Goal: Entertainment & Leisure: Consume media (video, audio)

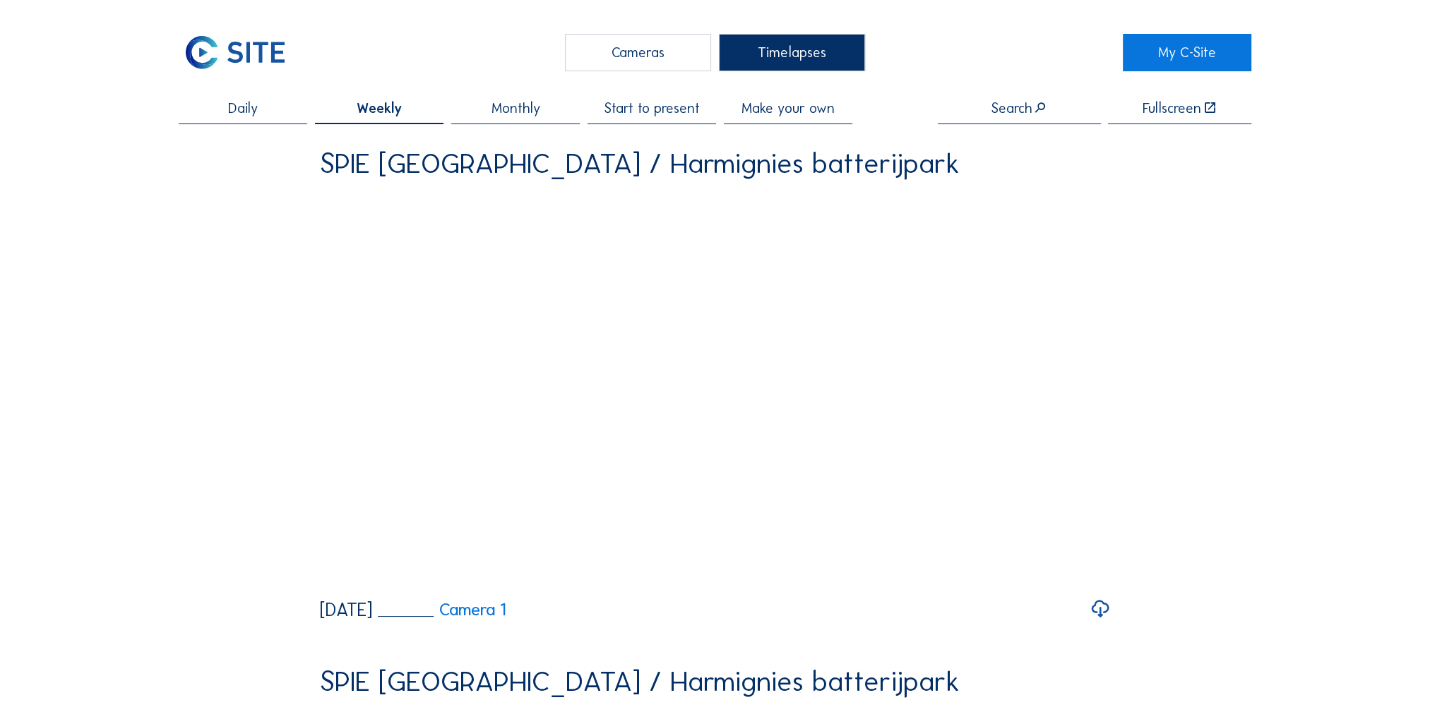
drag, startPoint x: 256, startPoint y: 108, endPoint x: 275, endPoint y: 116, distance: 19.9
click at [256, 107] on span "Daily" at bounding box center [243, 108] width 30 height 14
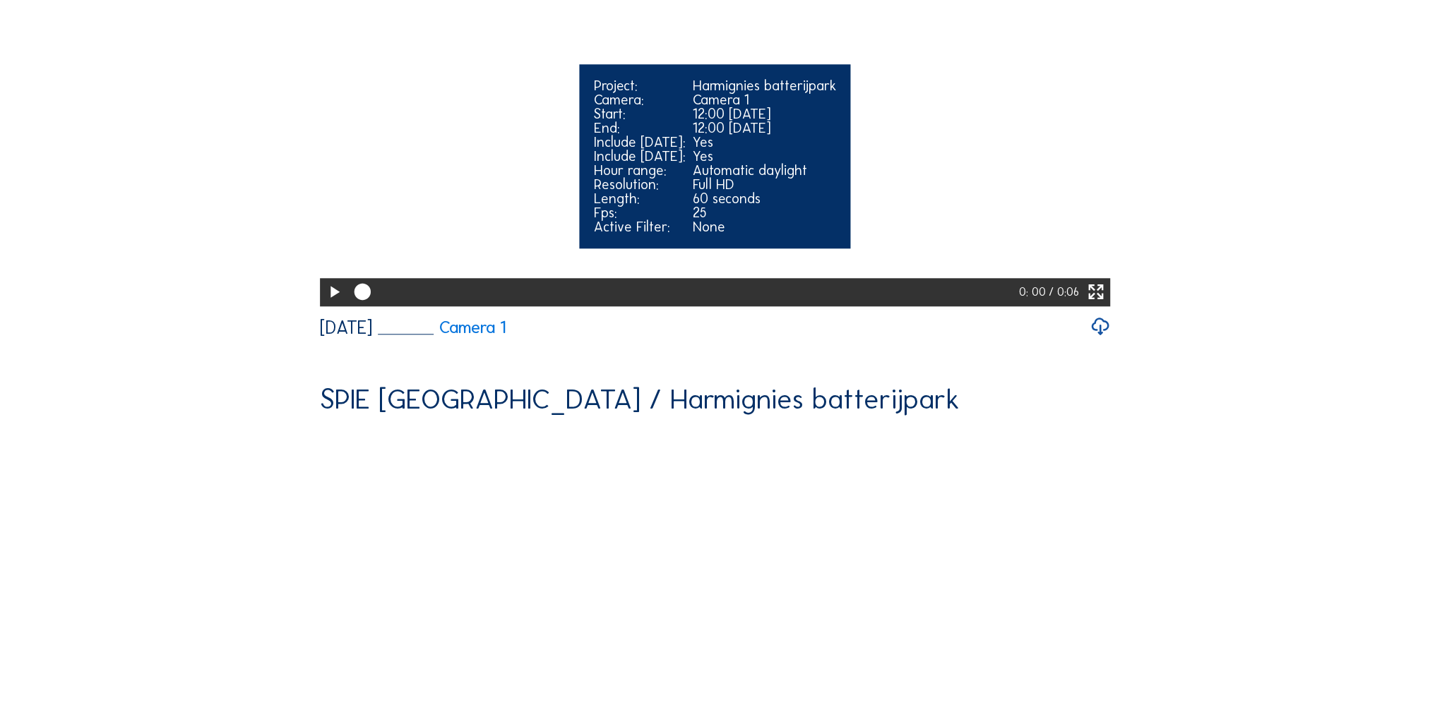
scroll to position [1836, 0]
click at [333, 304] on icon at bounding box center [334, 292] width 20 height 24
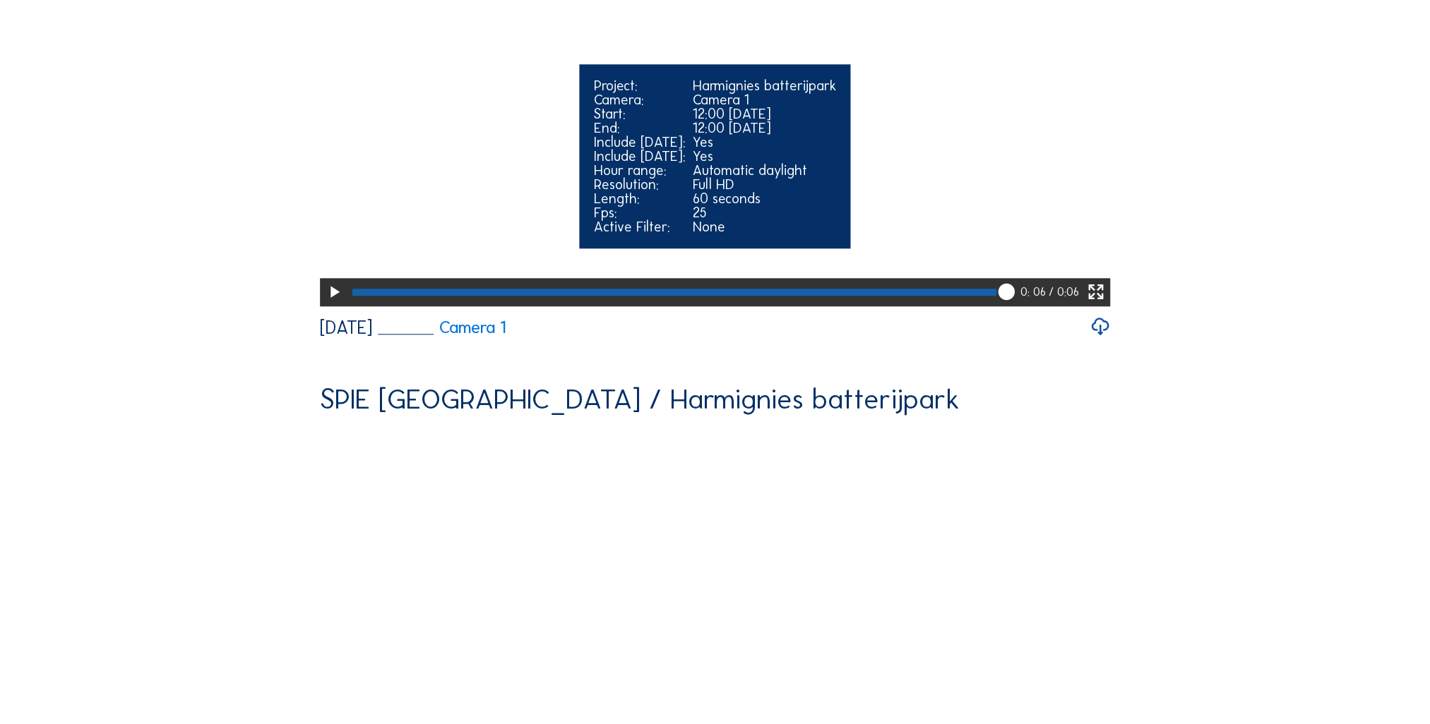
drag, startPoint x: 1003, startPoint y: 503, endPoint x: 539, endPoint y: 513, distance: 463.3
click at [573, 306] on div at bounding box center [684, 292] width 672 height 28
click at [350, 306] on div at bounding box center [684, 292] width 672 height 28
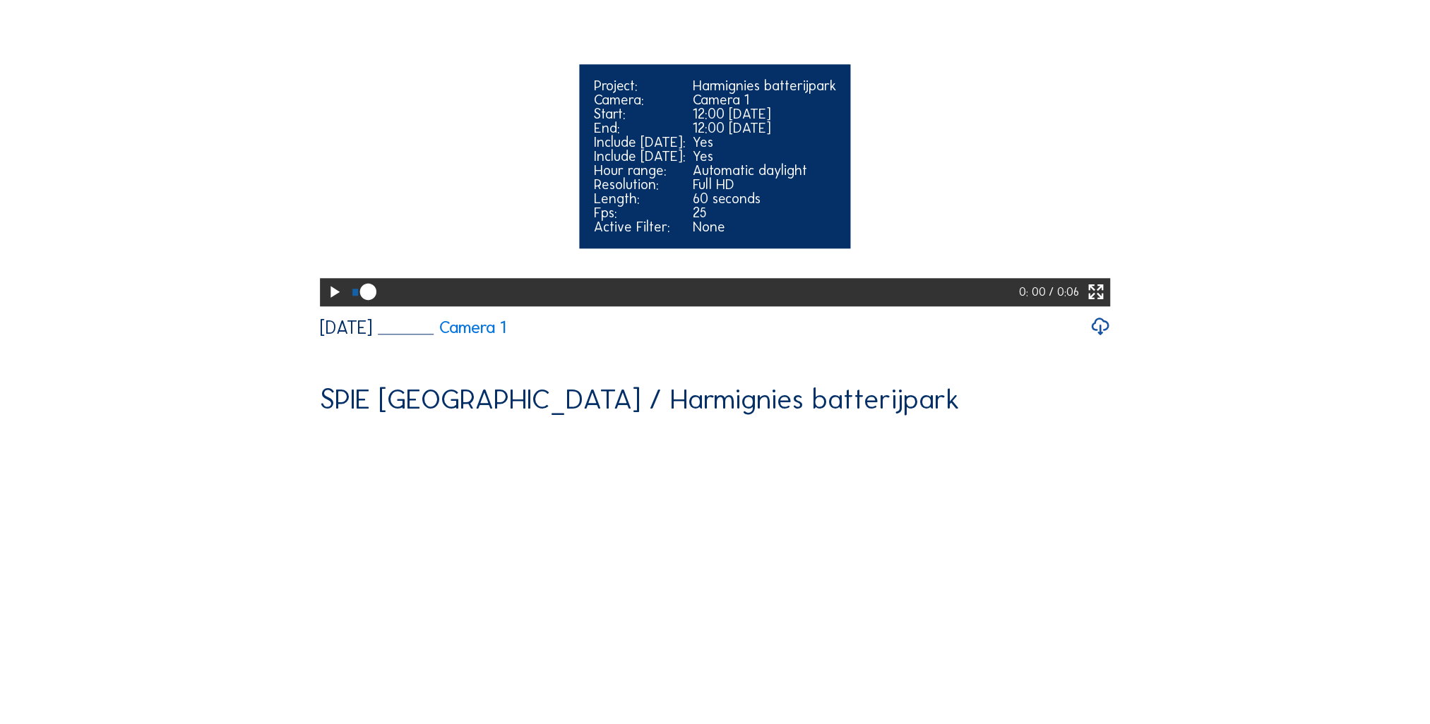
click at [324, 304] on icon at bounding box center [334, 292] width 20 height 24
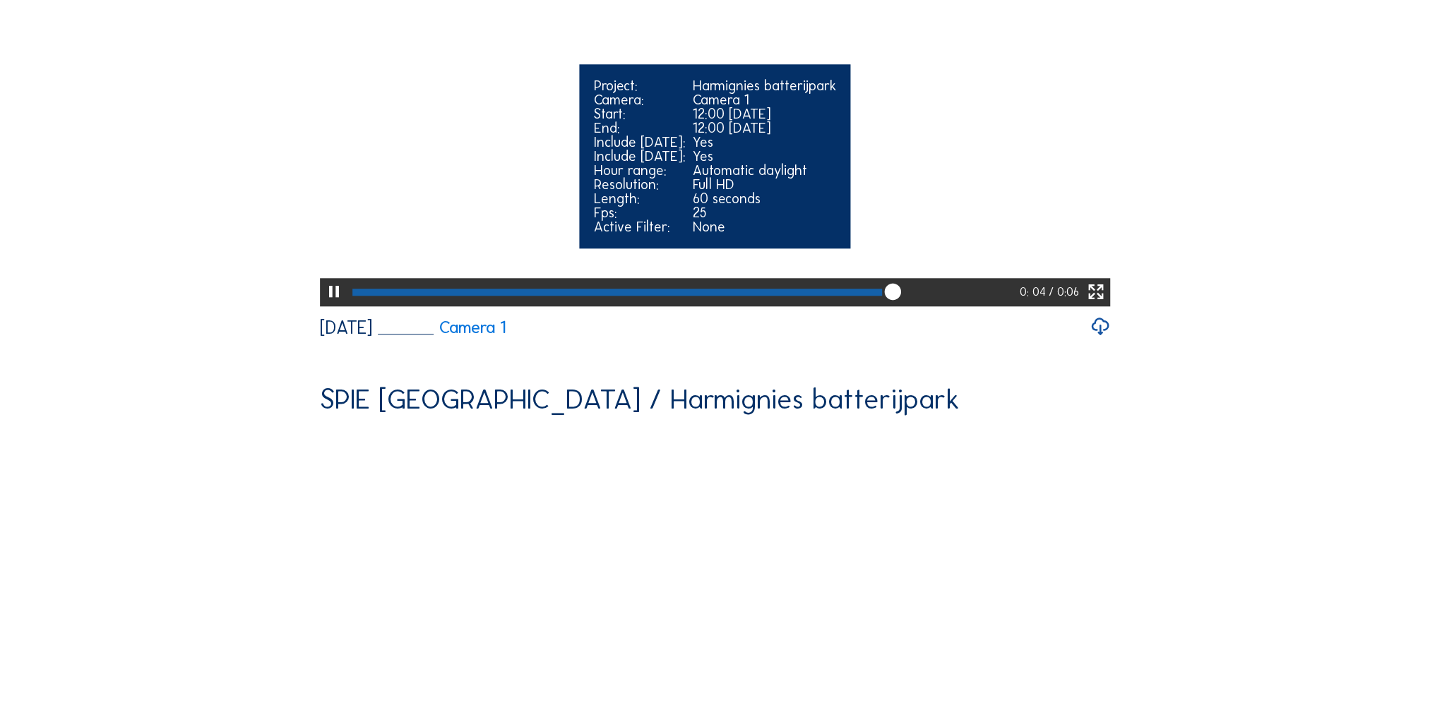
click at [324, 304] on icon at bounding box center [334, 292] width 20 height 24
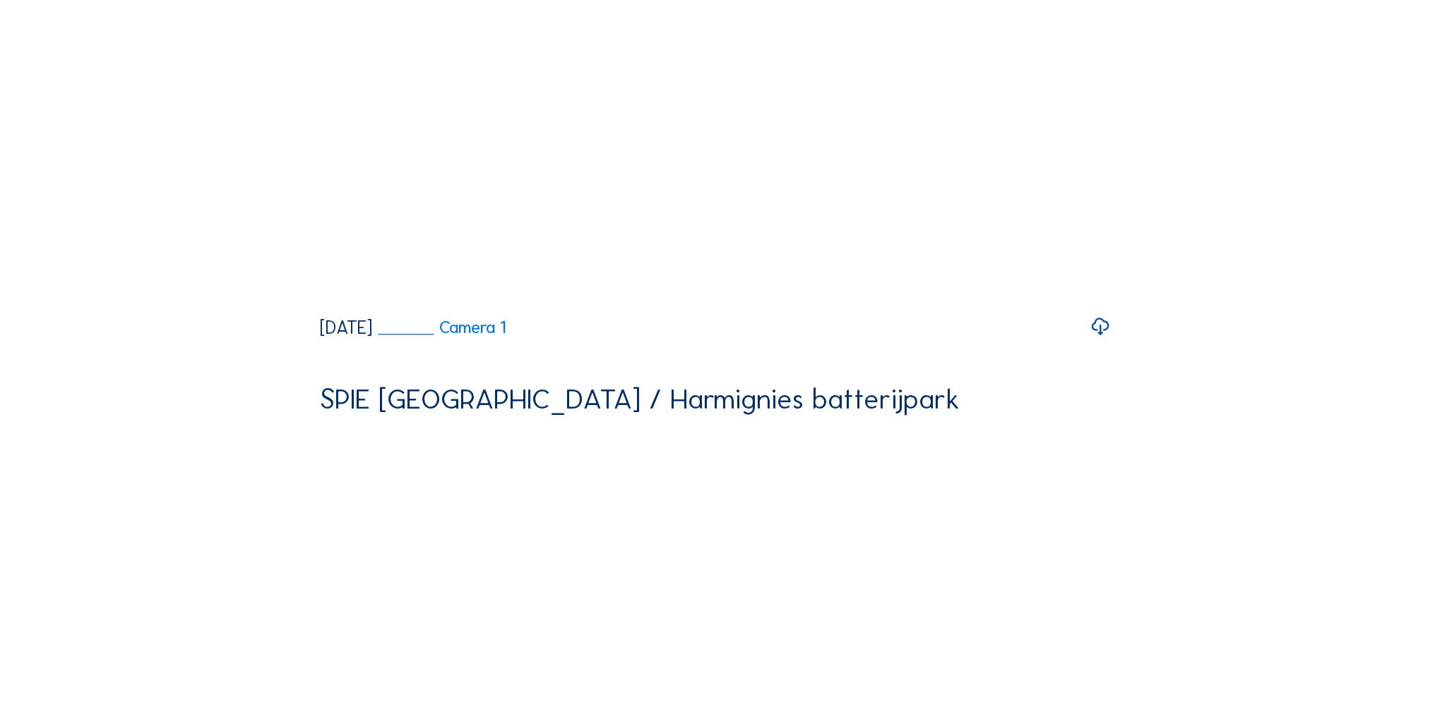
drag, startPoint x: 911, startPoint y: 512, endPoint x: 310, endPoint y: 501, distance: 601.6
click at [310, 501] on div "Daily Weekly Monthly Start to present Make your own Search Fullscreen SPIE [GEO…" at bounding box center [715, 337] width 1072 height 4145
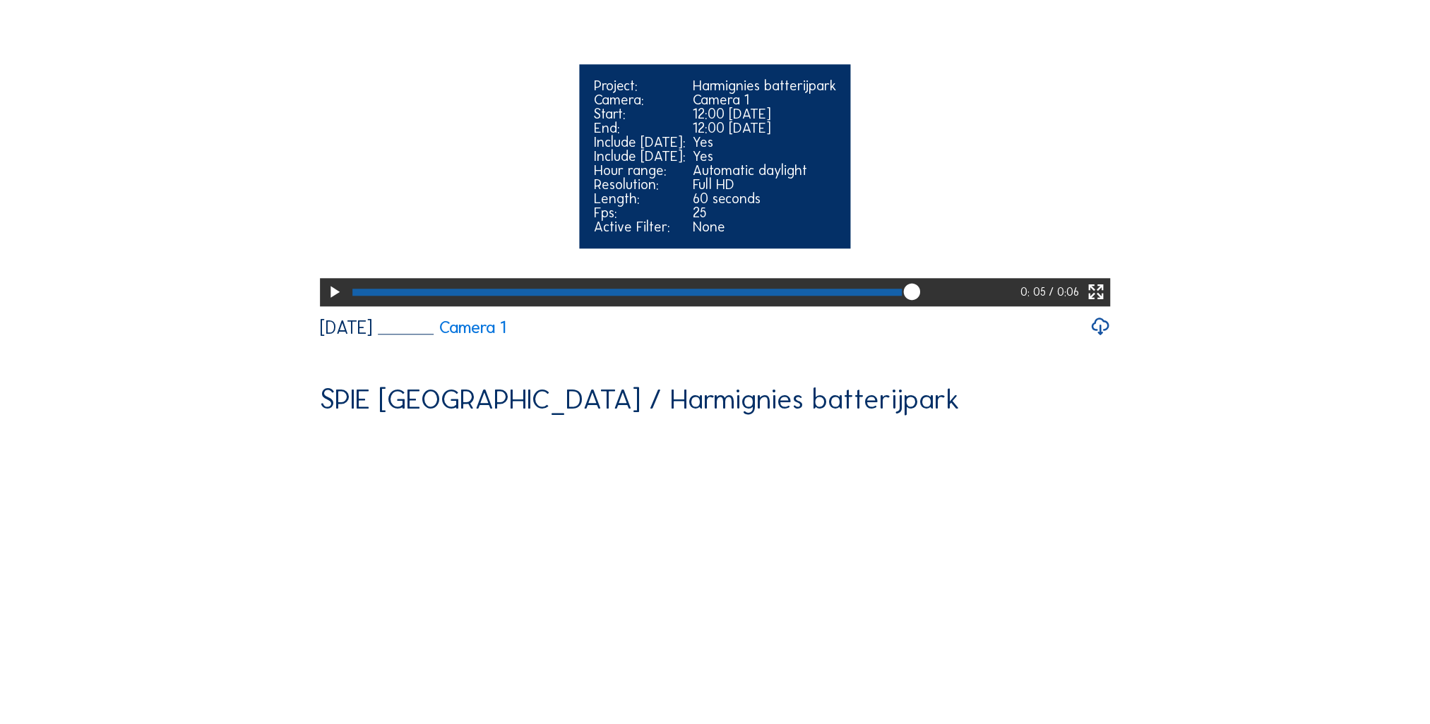
click at [362, 306] on div at bounding box center [684, 292] width 672 height 28
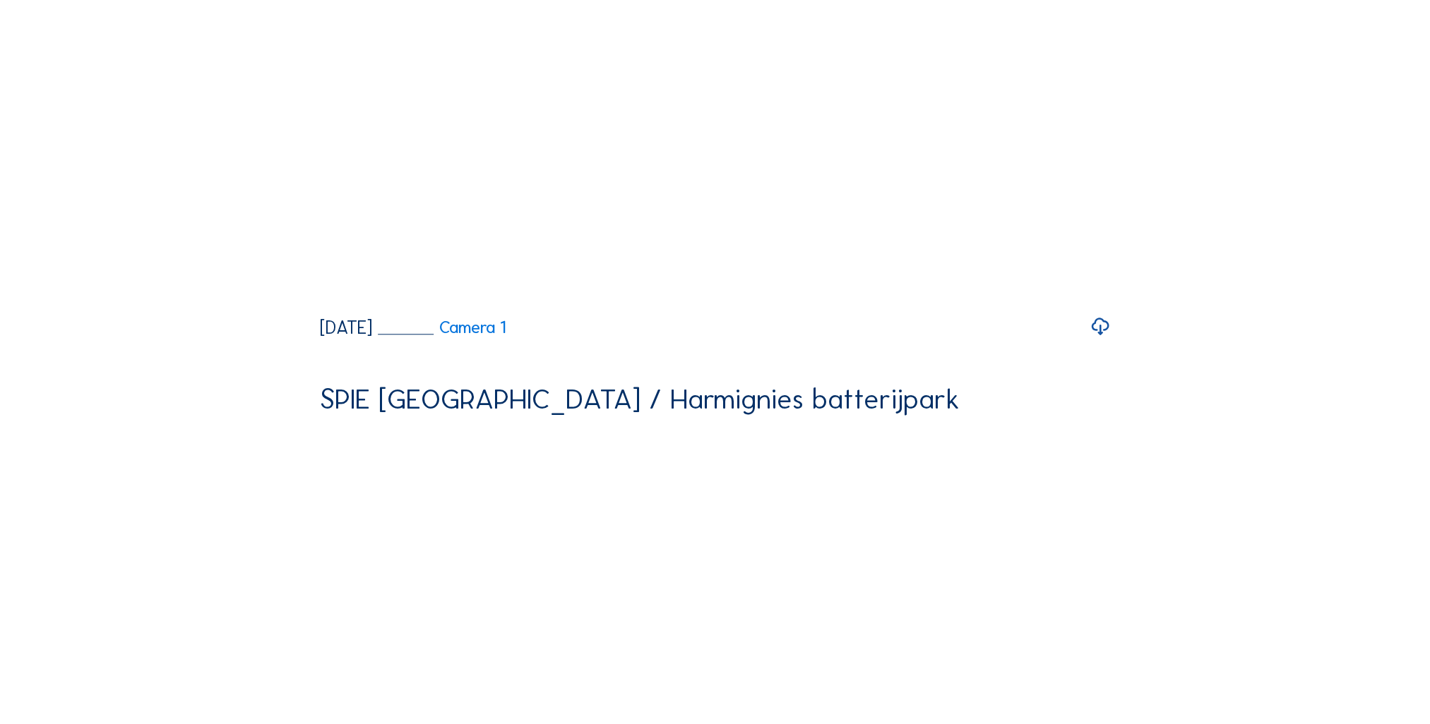
drag, startPoint x: 372, startPoint y: 507, endPoint x: 311, endPoint y: 505, distance: 60.8
click at [311, 505] on div "Daily Weekly Monthly Start to present Make your own Search Fullscreen SPIE [GEO…" at bounding box center [715, 337] width 1072 height 4145
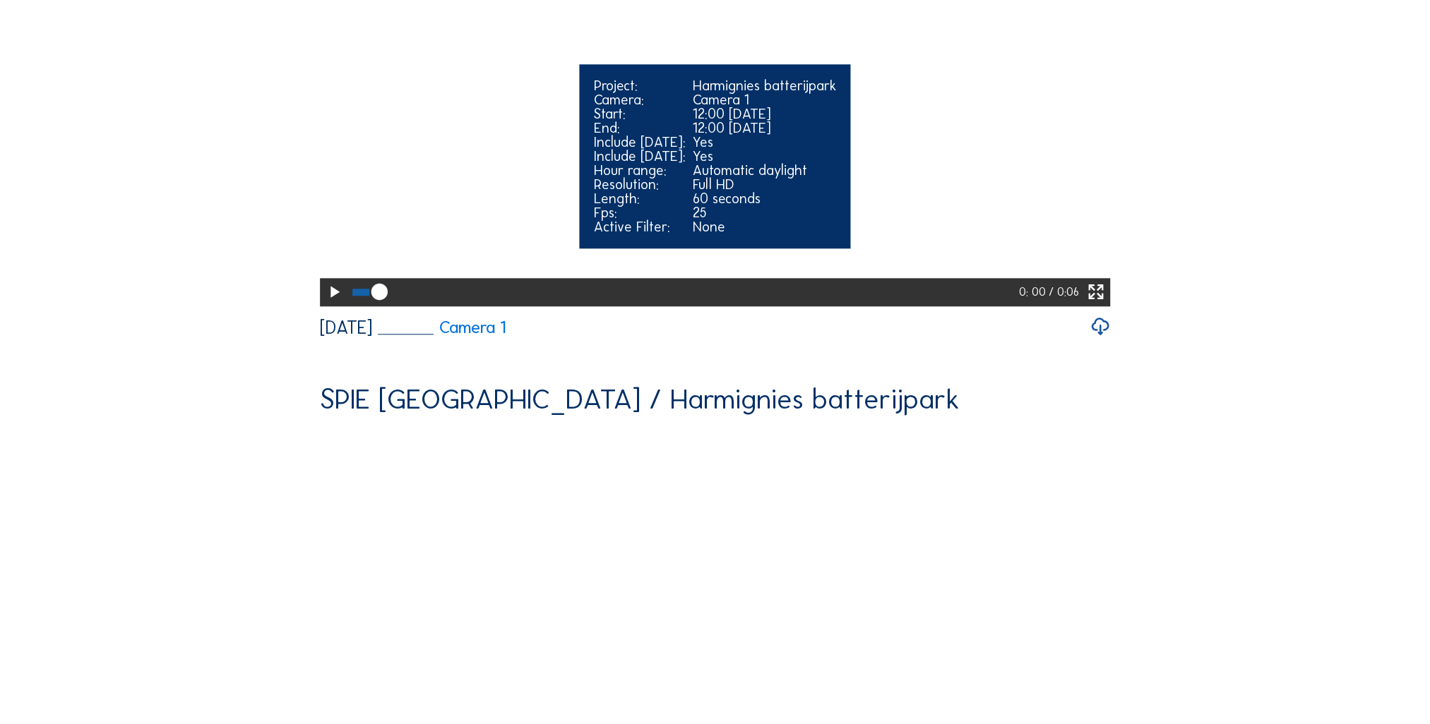
click at [369, 302] on icon at bounding box center [379, 292] width 20 height 20
click at [324, 304] on icon at bounding box center [334, 292] width 20 height 24
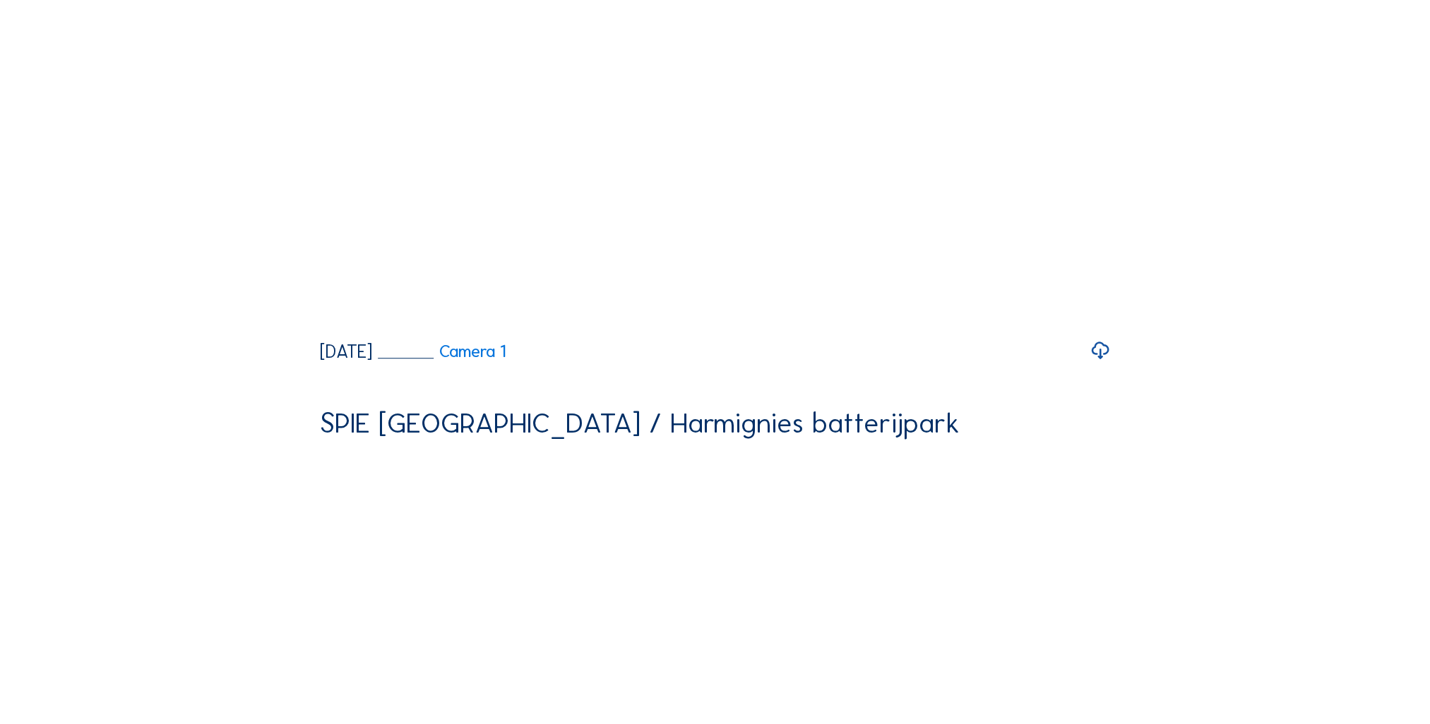
scroll to position [1271, 0]
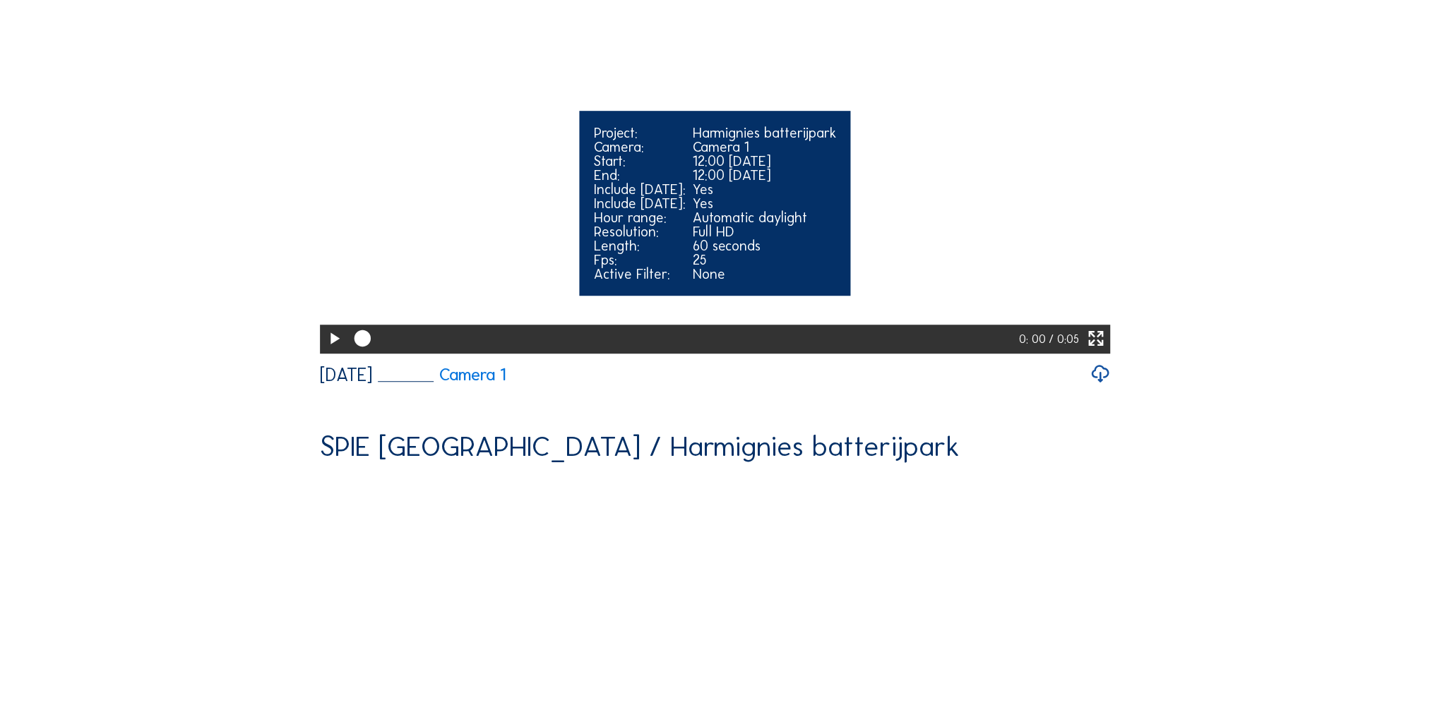
click at [329, 351] on icon at bounding box center [334, 339] width 20 height 24
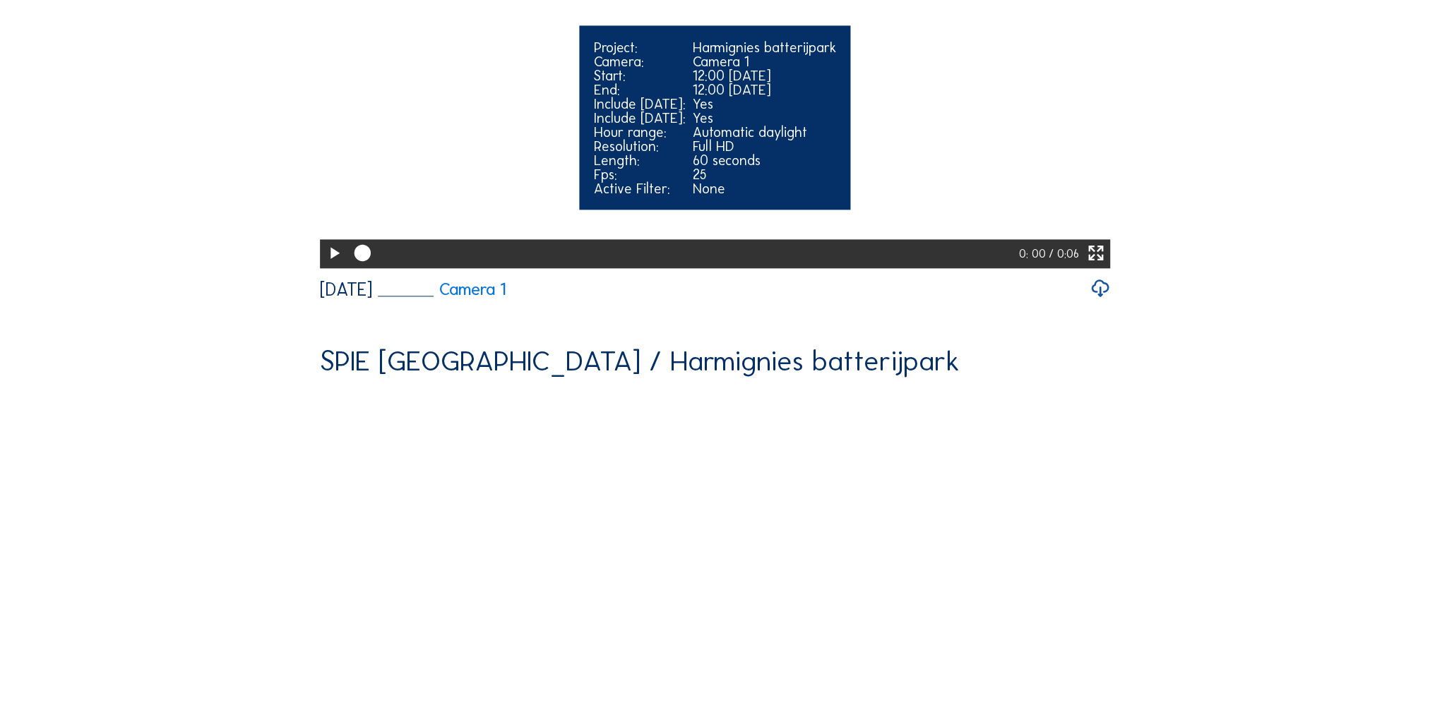
scroll to position [2401, 0]
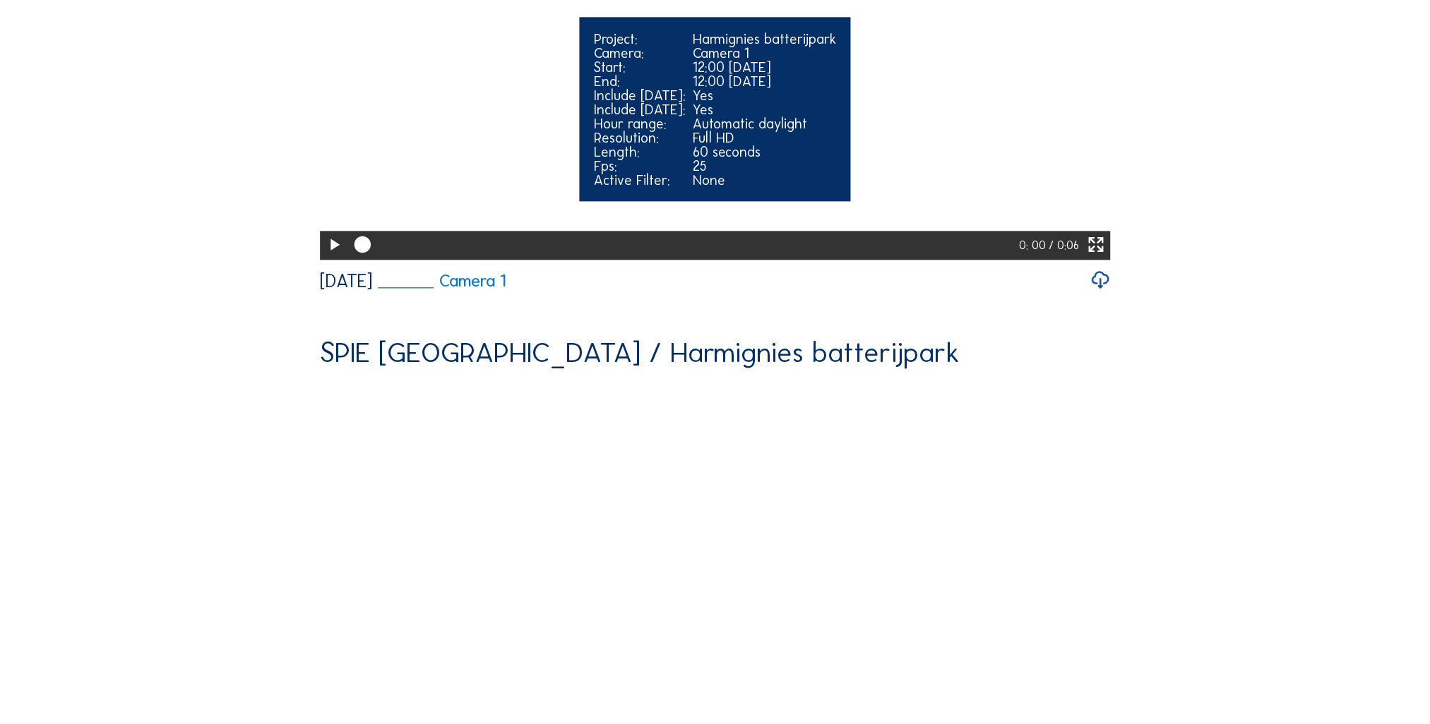
click at [328, 257] on icon at bounding box center [334, 245] width 20 height 24
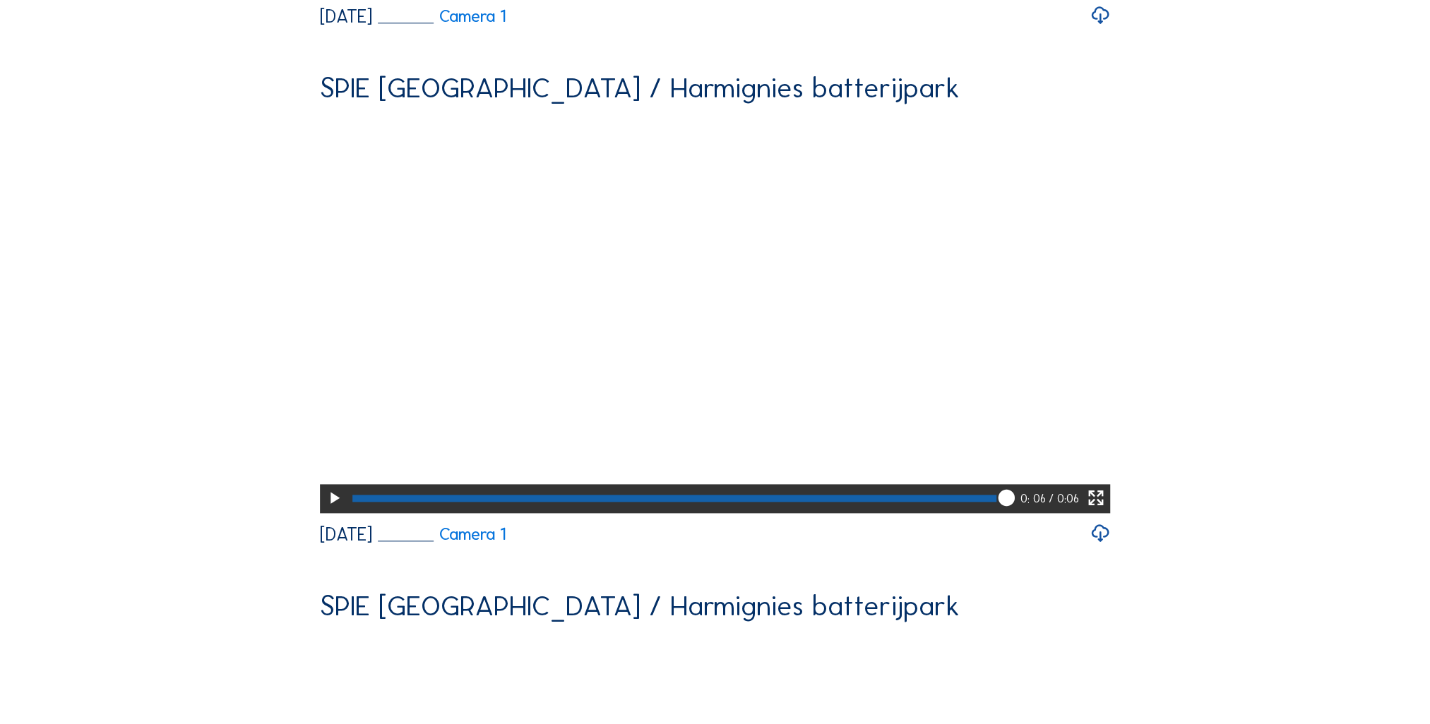
scroll to position [1906, 0]
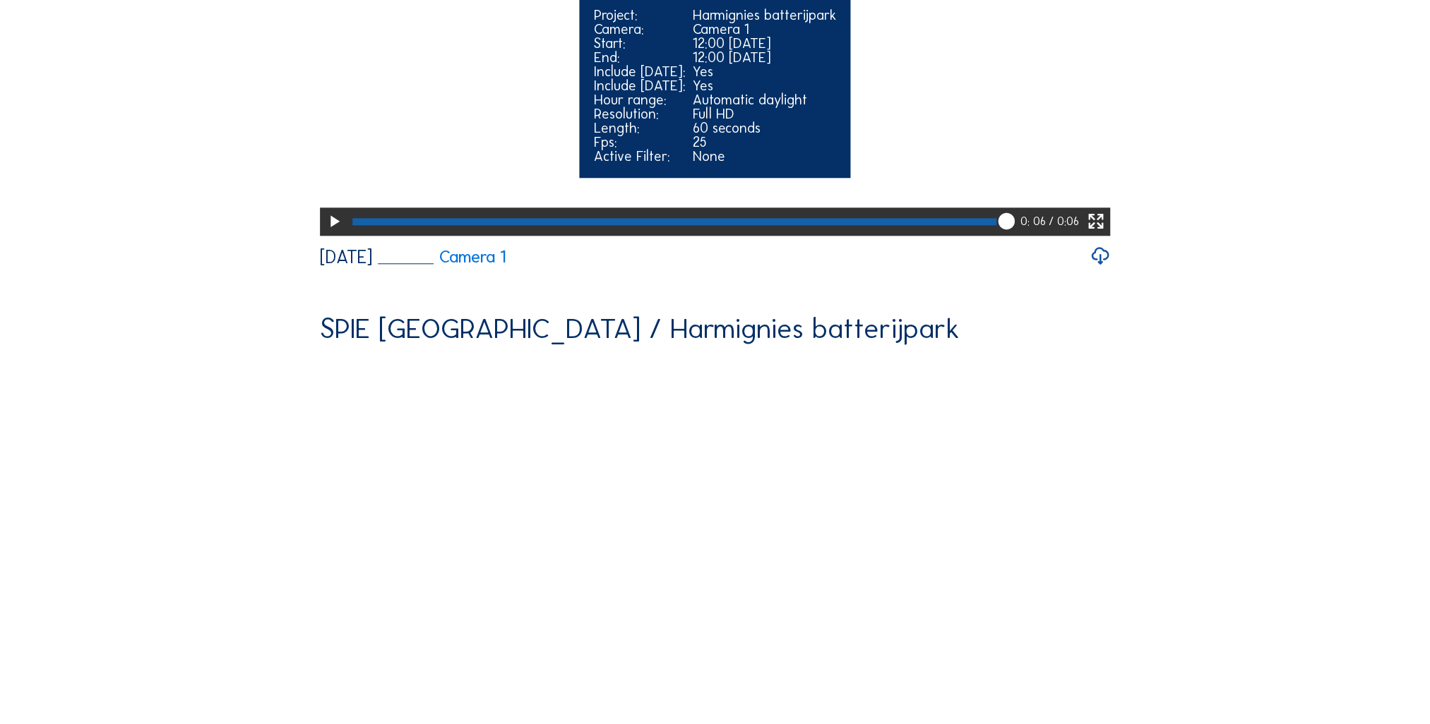
click at [337, 234] on icon at bounding box center [334, 222] width 20 height 24
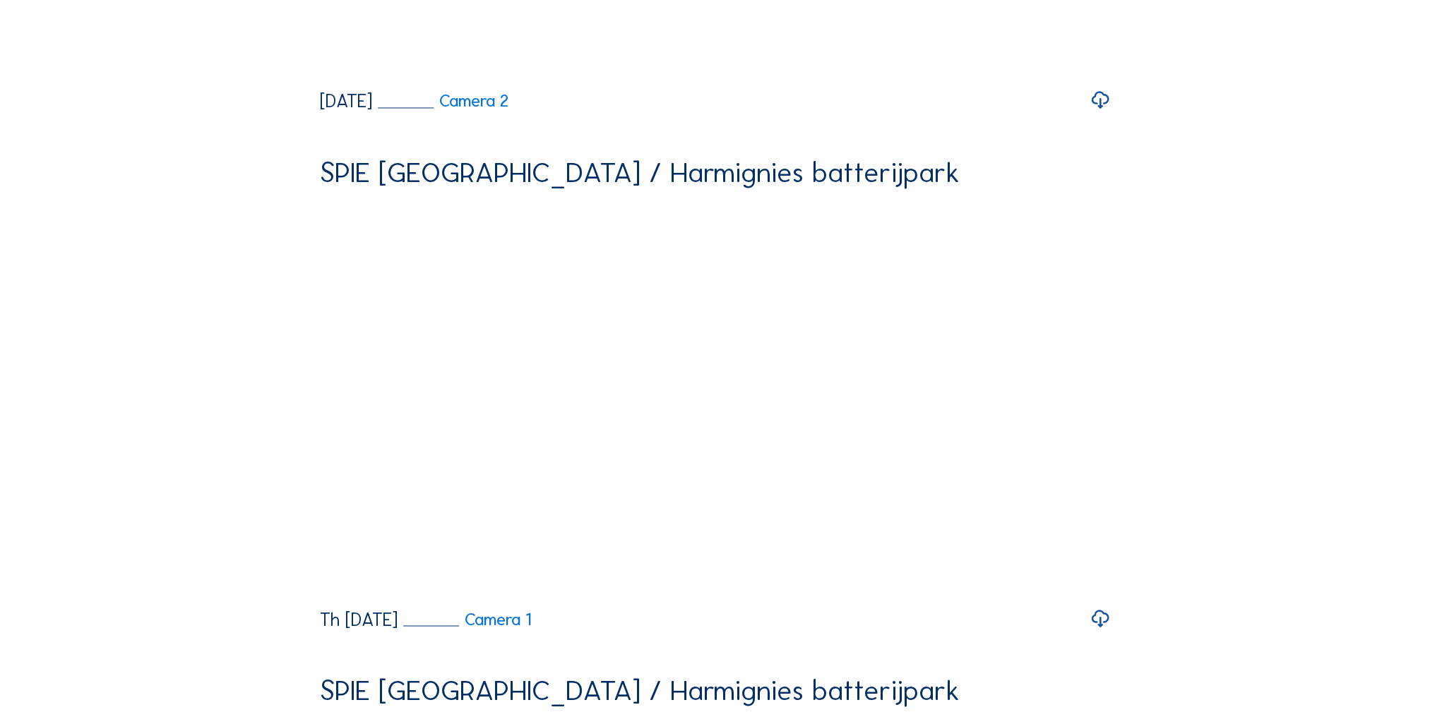
scroll to position [3107, 0]
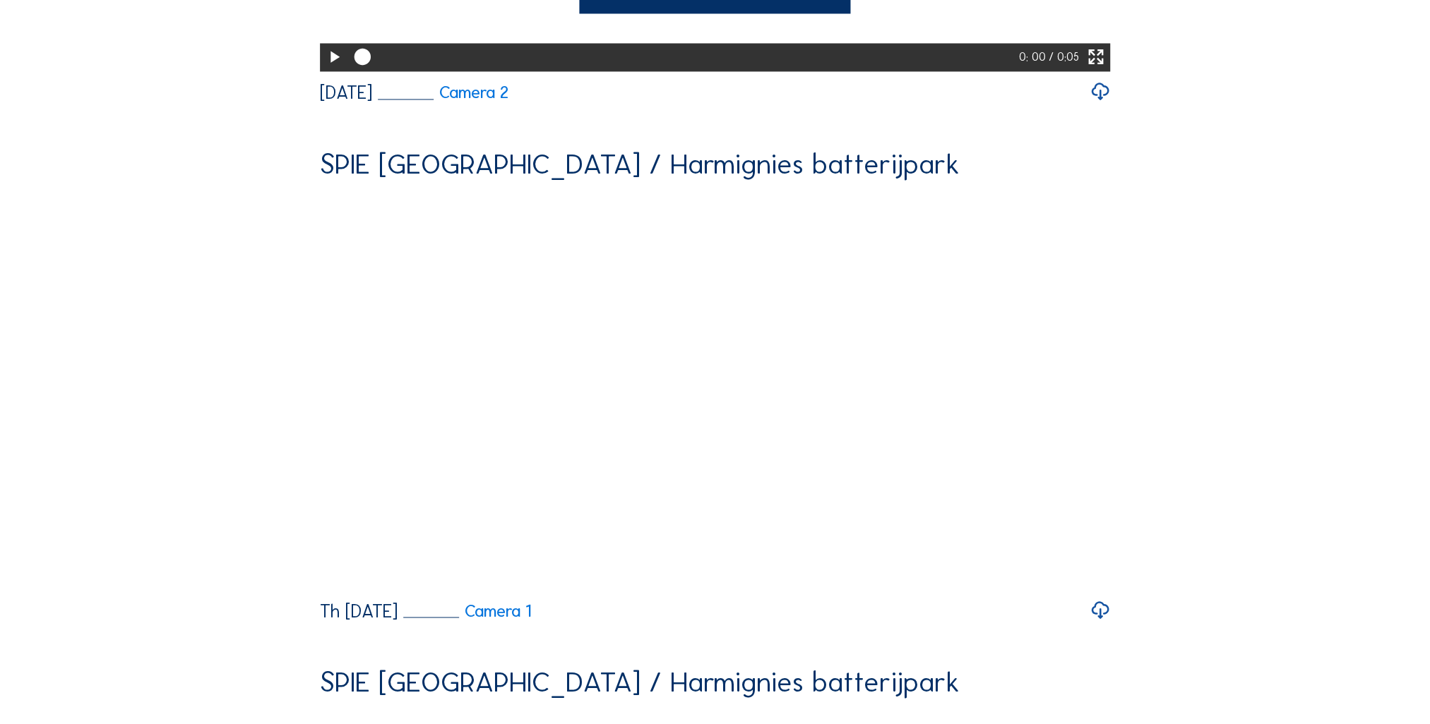
click at [330, 69] on icon at bounding box center [334, 57] width 20 height 24
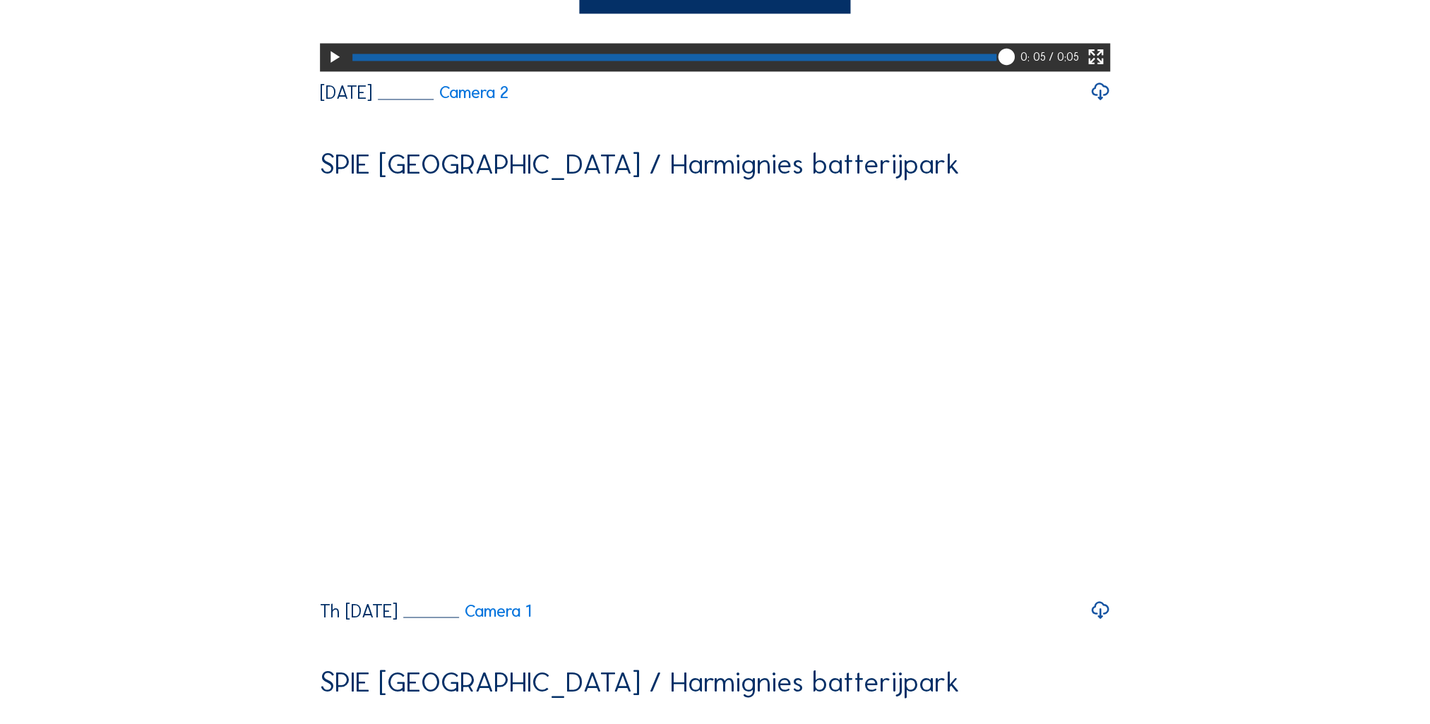
click at [335, 69] on icon at bounding box center [334, 57] width 20 height 24
click at [356, 61] on div at bounding box center [674, 57] width 644 height 7
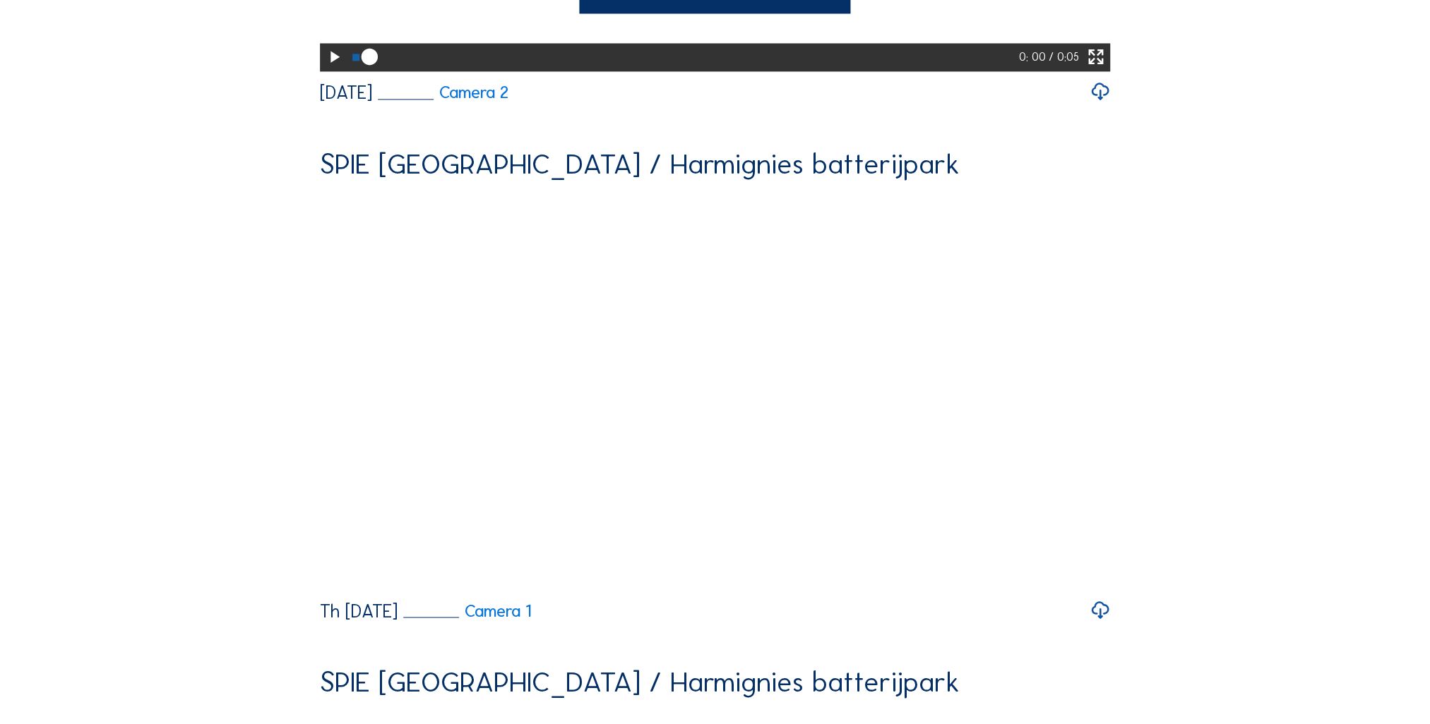
click at [335, 69] on icon at bounding box center [334, 57] width 20 height 24
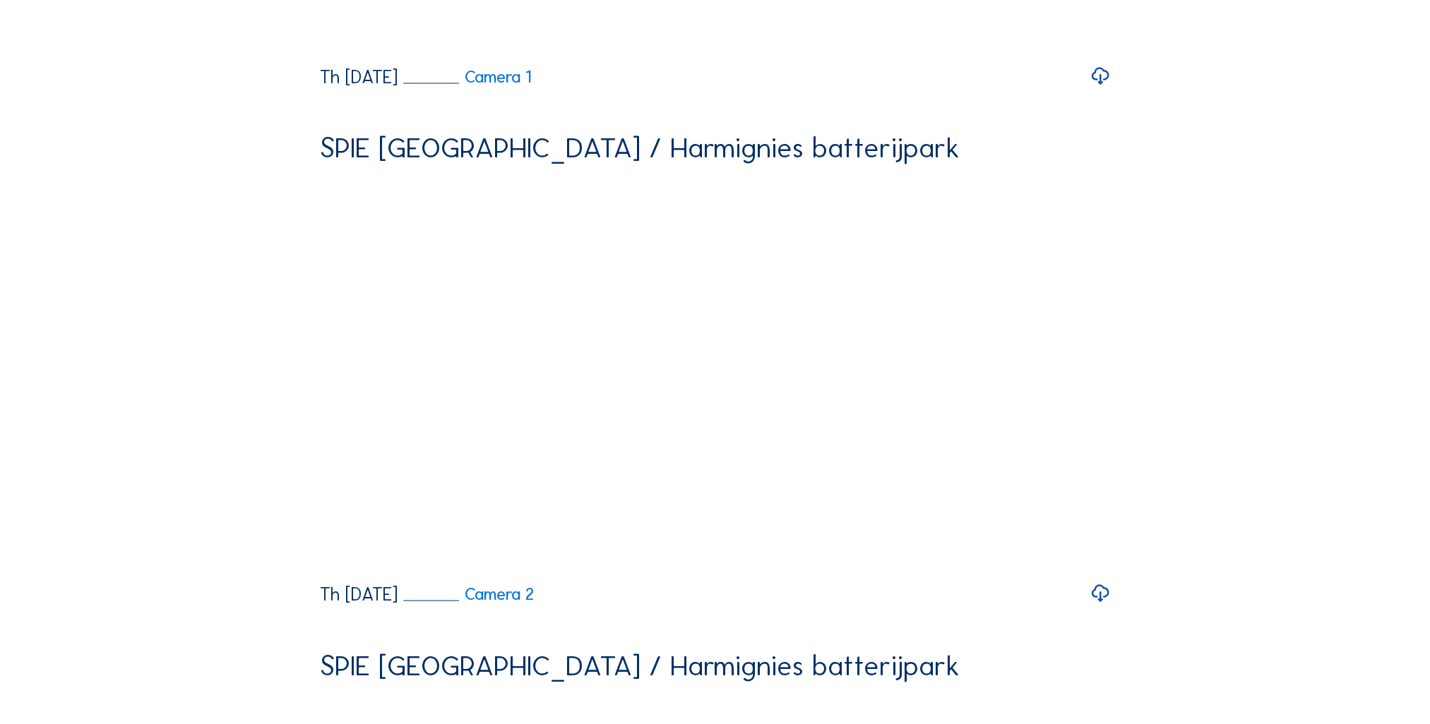
scroll to position [3671, 0]
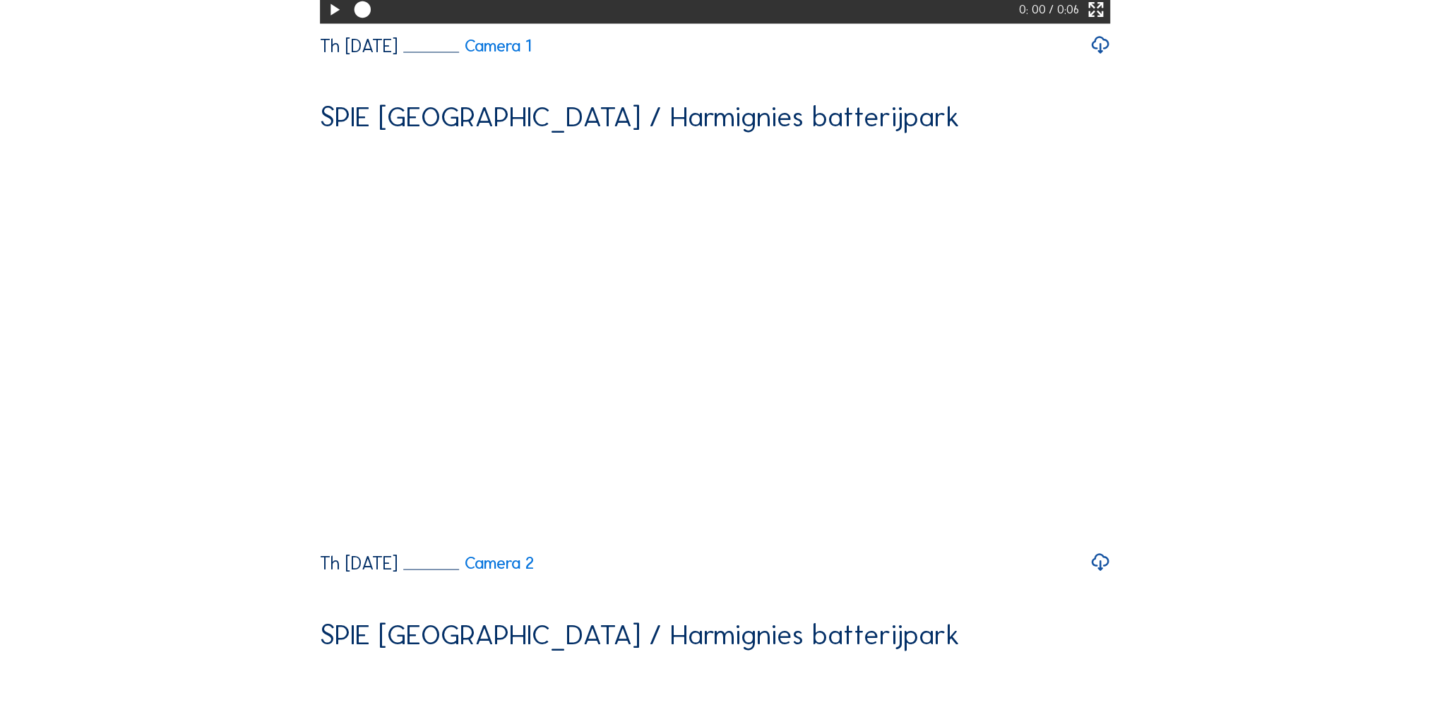
click at [325, 22] on icon at bounding box center [334, 10] width 20 height 24
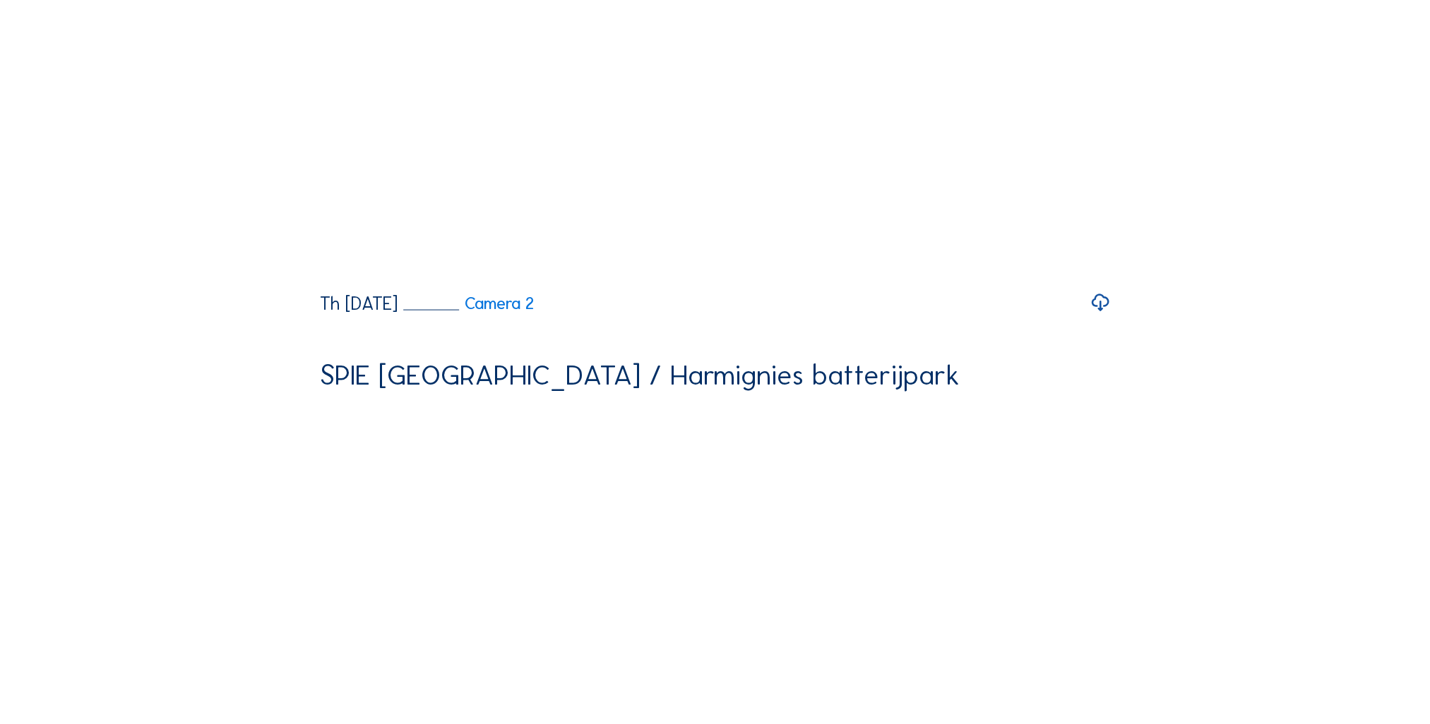
scroll to position [4024, 0]
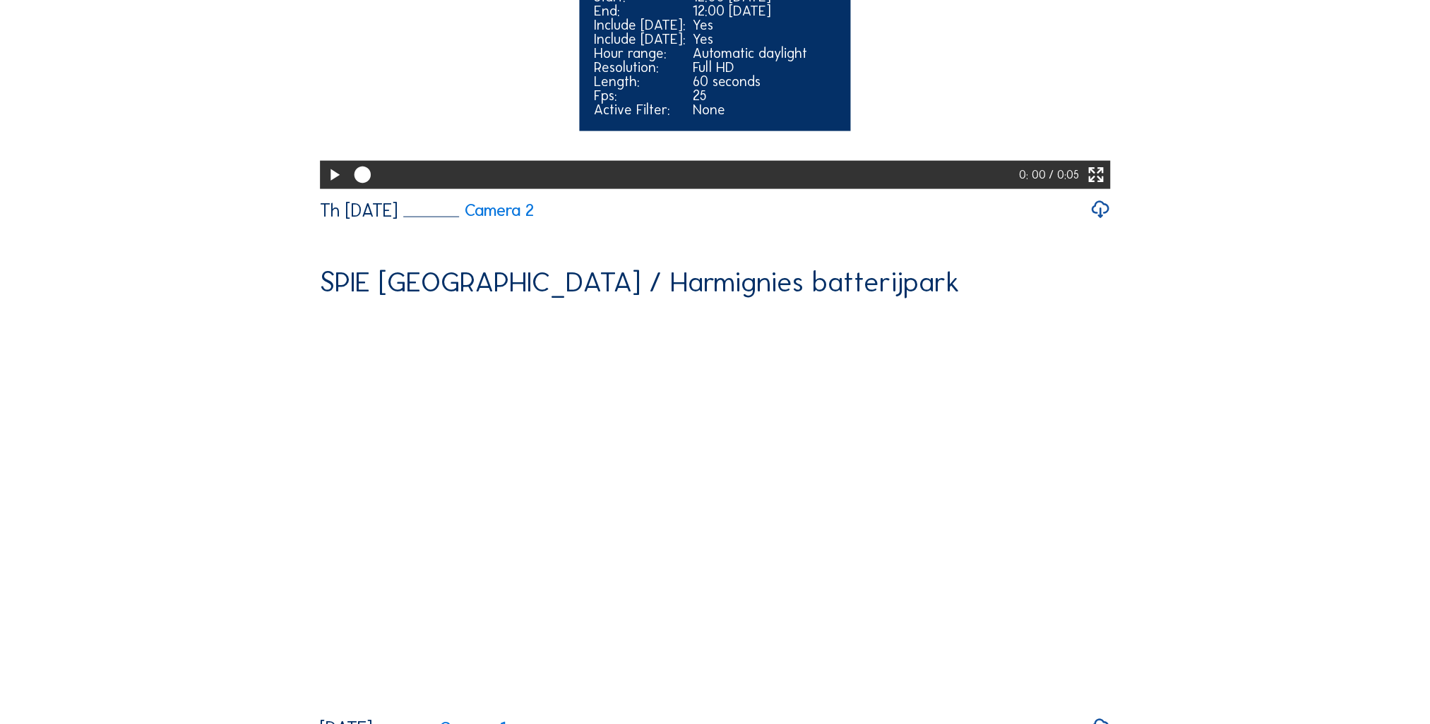
click at [333, 187] on icon at bounding box center [334, 175] width 20 height 24
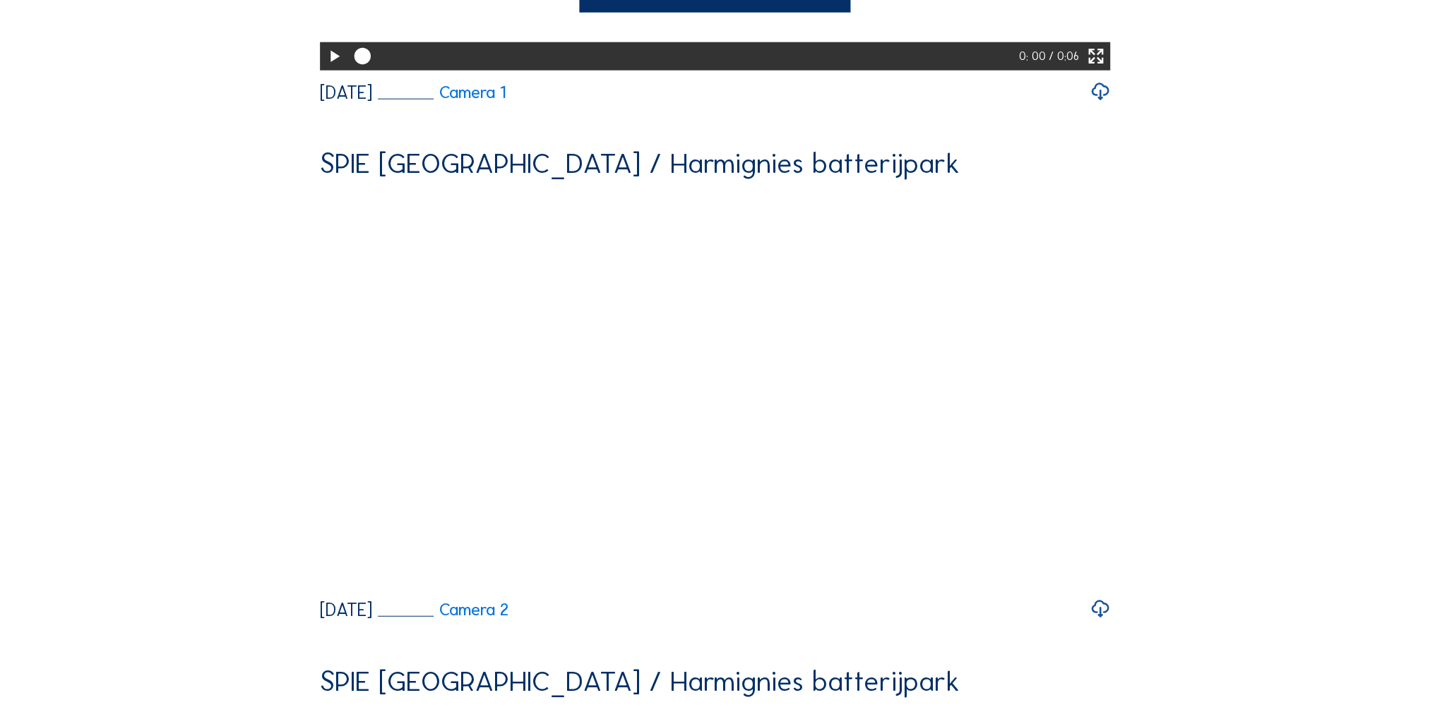
scroll to position [4801, 0]
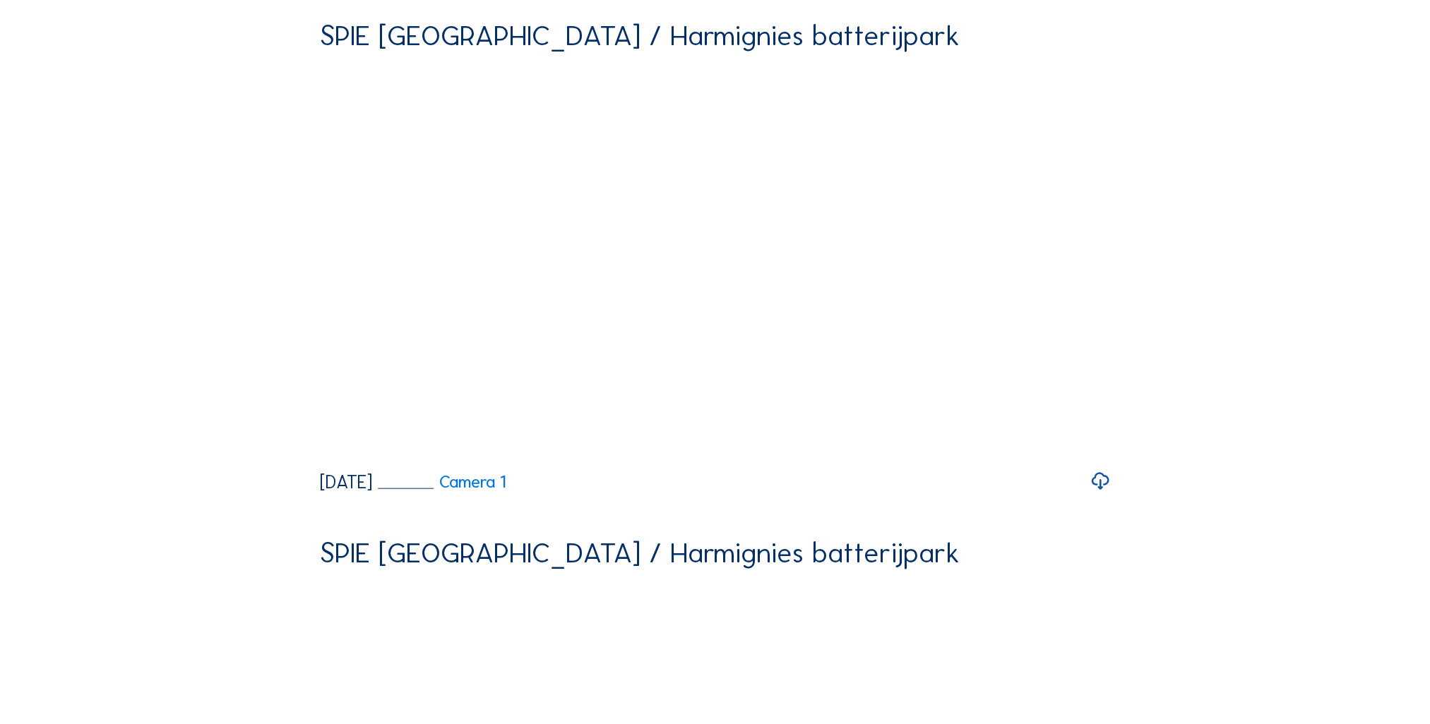
scroll to position [4095, 0]
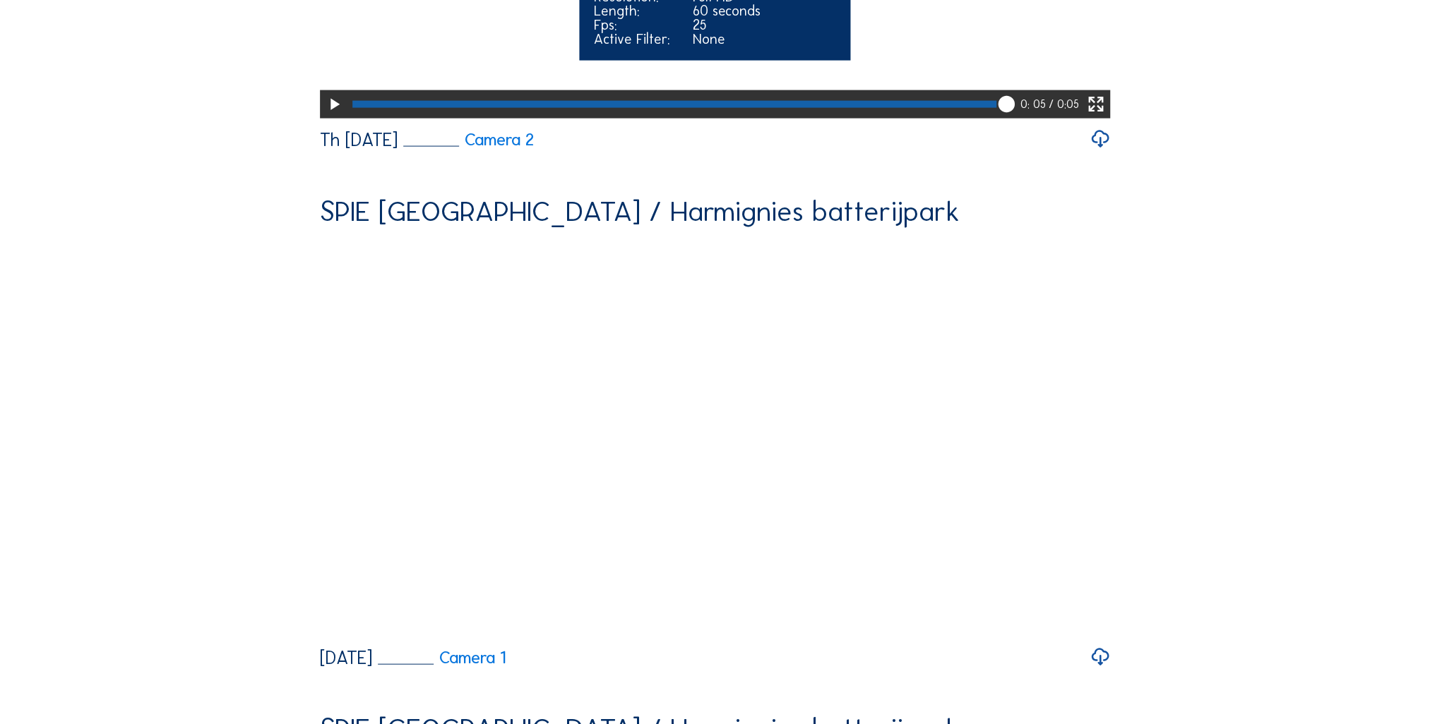
click at [337, 116] on icon at bounding box center [334, 104] width 20 height 24
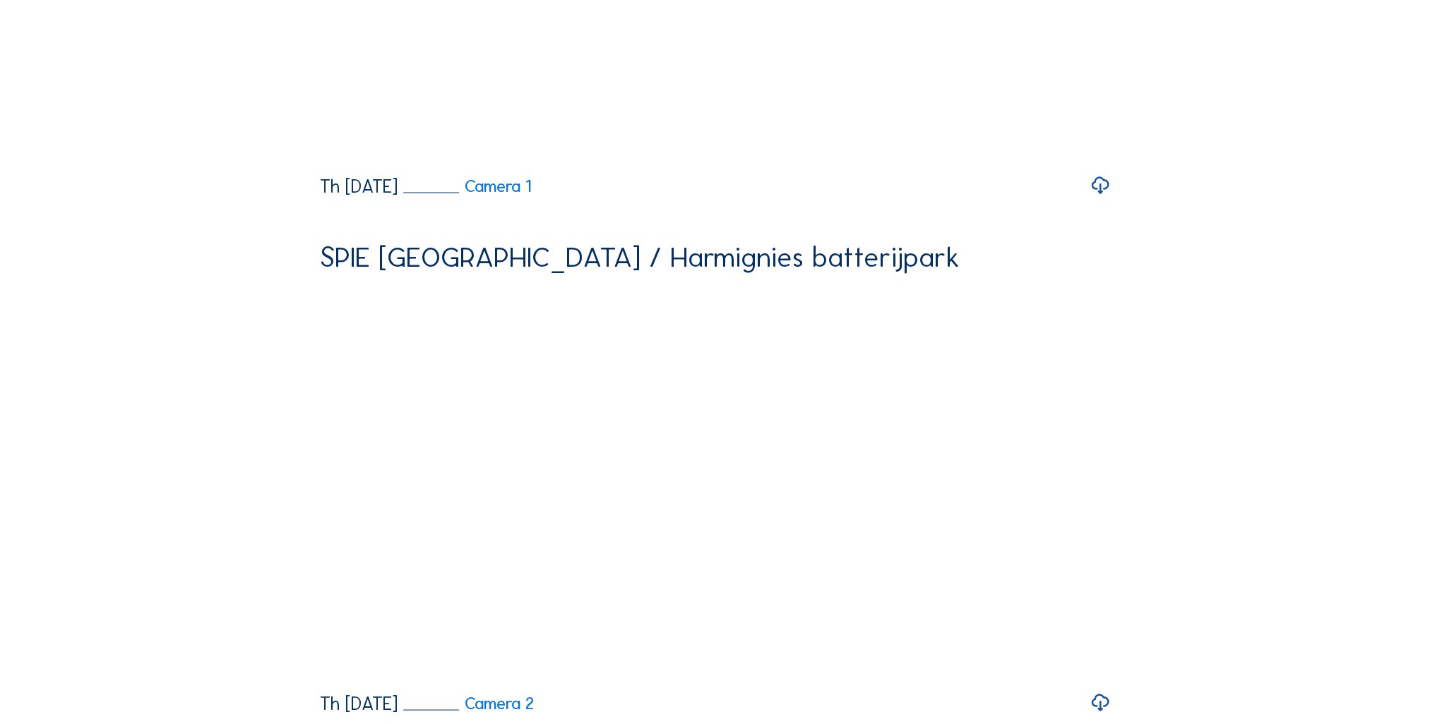
scroll to position [3530, 0]
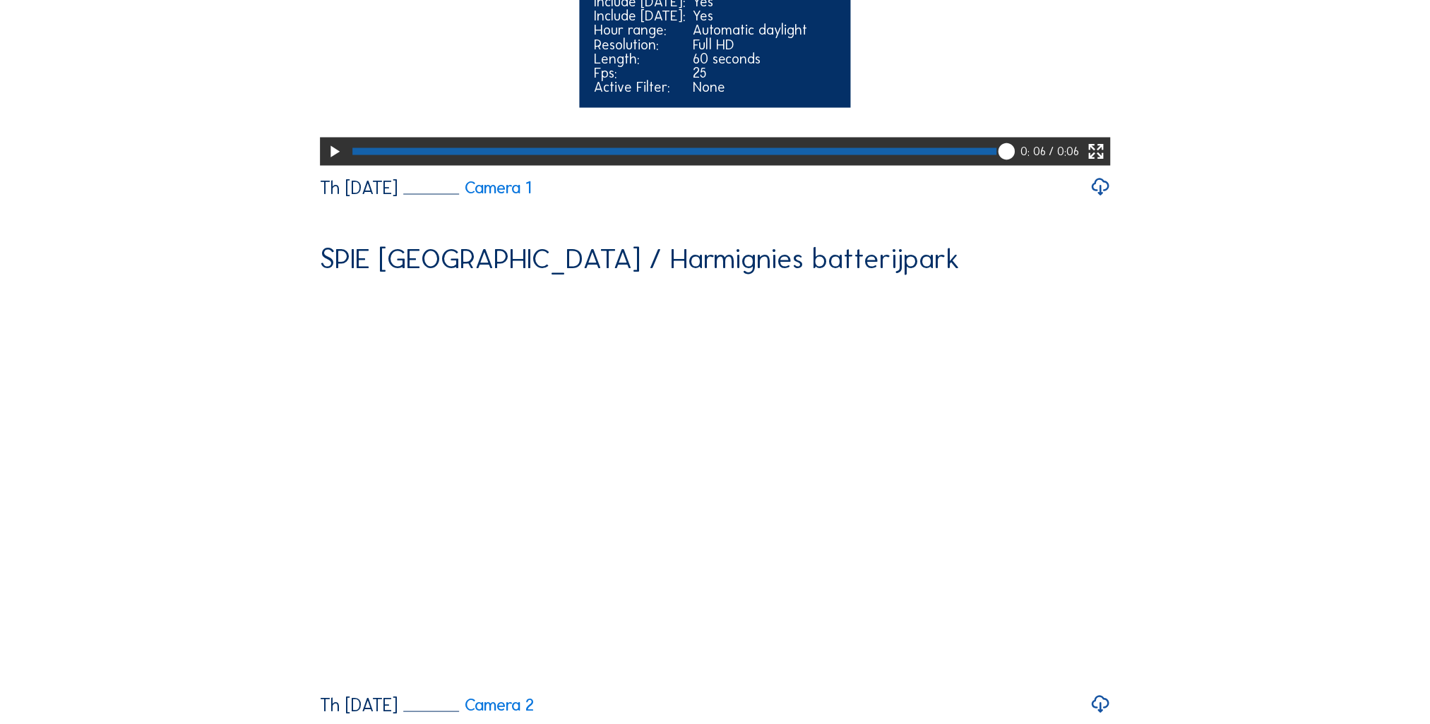
click at [325, 163] on icon at bounding box center [334, 151] width 20 height 24
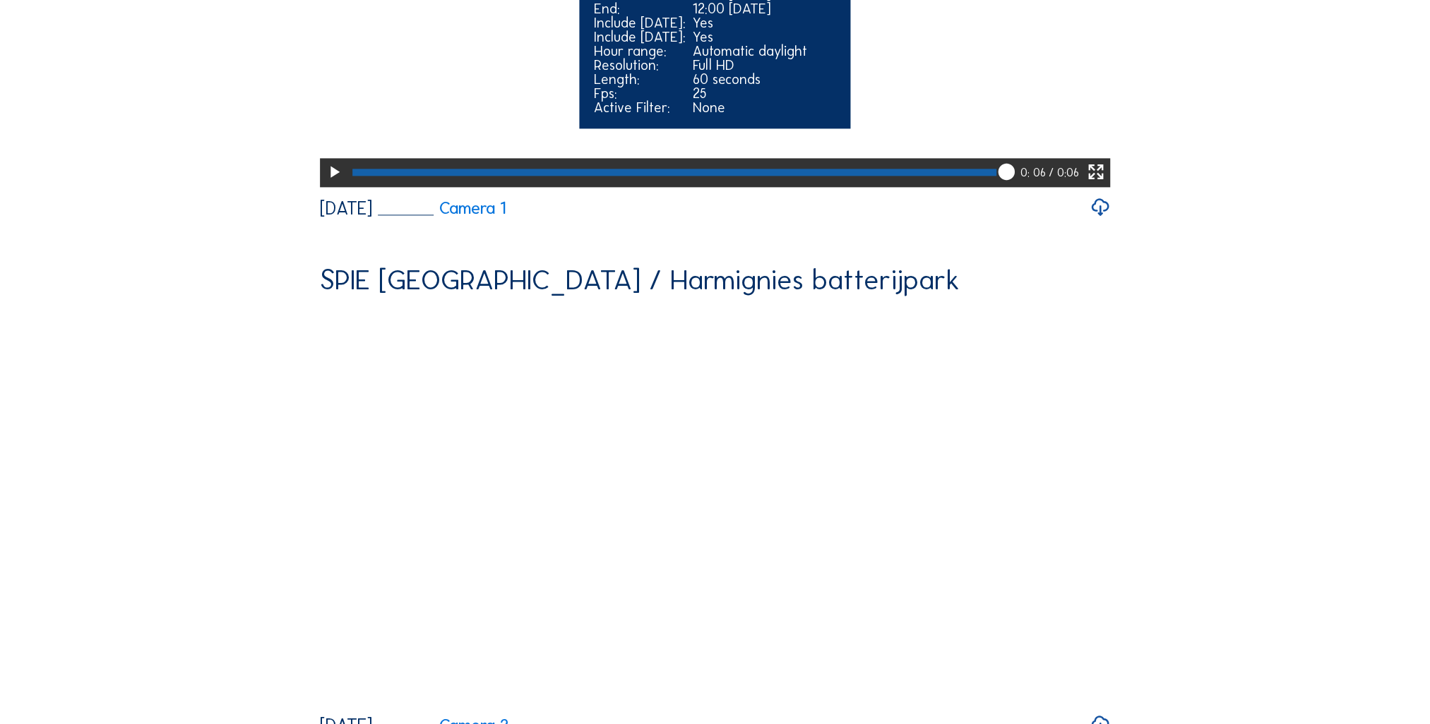
scroll to position [2965, 0]
